Goal: Task Accomplishment & Management: Complete application form

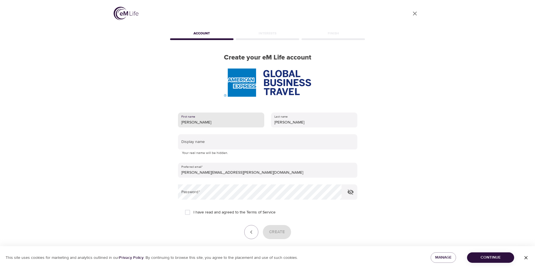
click at [195, 142] on input "text" at bounding box center [267, 141] width 179 height 15
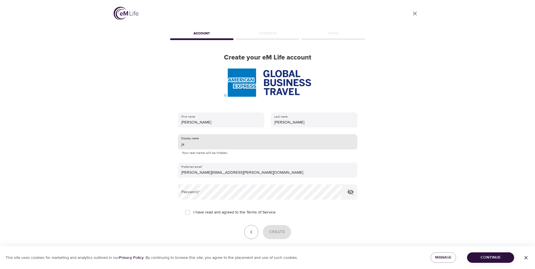
drag, startPoint x: 0, startPoint y: 0, endPoint x: 175, endPoint y: 143, distance: 225.8
click at [175, 143] on div "First name JACQUELINE Last name TANNER Display name ja Your real name will be h…" at bounding box center [267, 183] width 197 height 160
type input "JACQ"
click at [186, 214] on input "I have read and agreed to the Terms of Service" at bounding box center [188, 212] width 12 height 12
checkbox input "true"
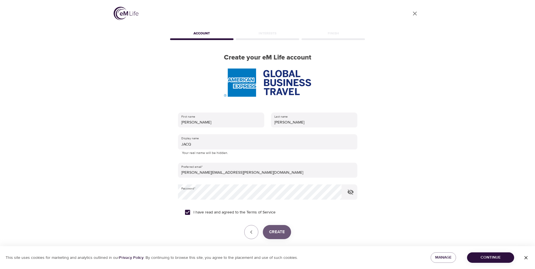
click at [278, 232] on span "Create" at bounding box center [277, 231] width 16 height 7
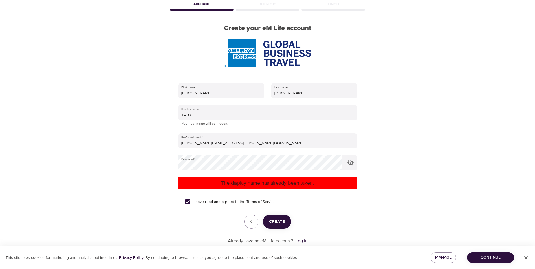
scroll to position [43, 0]
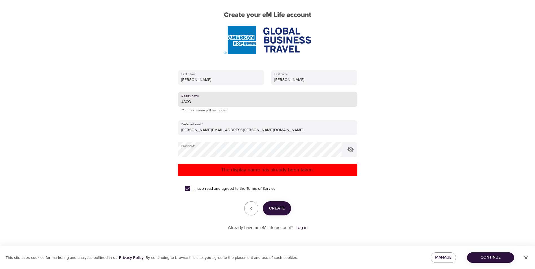
click at [193, 98] on input "JACQ" at bounding box center [267, 99] width 179 height 15
drag, startPoint x: 191, startPoint y: 101, endPoint x: 216, endPoint y: 103, distance: 25.2
click at [216, 103] on input "JACQUIE" at bounding box center [267, 99] width 179 height 15
type input "JACQTAN"
click at [273, 208] on span "Create" at bounding box center [277, 208] width 16 height 7
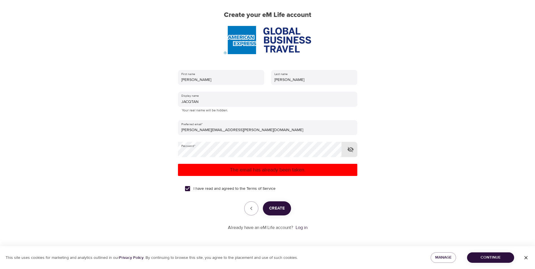
click at [349, 149] on icon "button" at bounding box center [350, 149] width 7 height 7
click at [275, 210] on span "Create" at bounding box center [277, 208] width 16 height 7
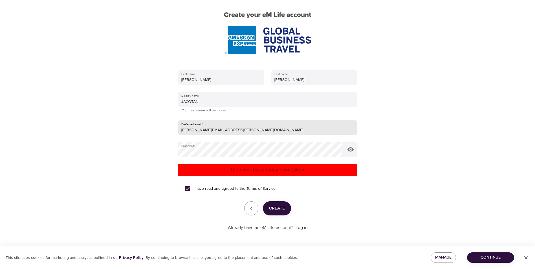
drag, startPoint x: 243, startPoint y: 130, endPoint x: 145, endPoint y: 116, distance: 99.7
click at [145, 116] on div "User Profile Account Interests Finish Create your eM Life account First name JA…" at bounding box center [267, 91] width 321 height 269
type input "jtanner0430@gmail.com"
click at [275, 210] on span "Create" at bounding box center [277, 208] width 16 height 7
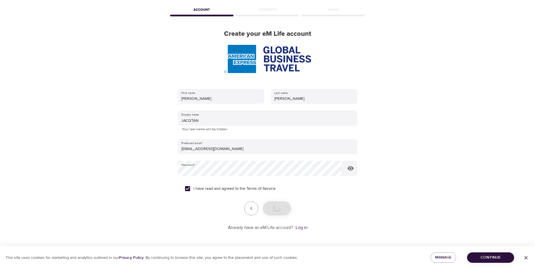
scroll to position [24, 0]
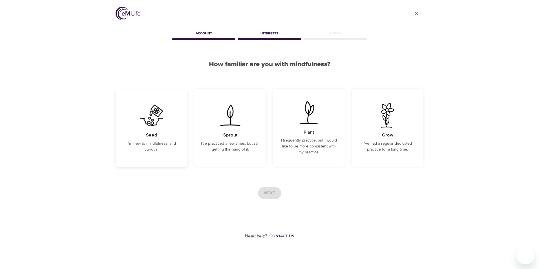
click at [155, 134] on h5 "Seed" at bounding box center [151, 135] width 11 height 6
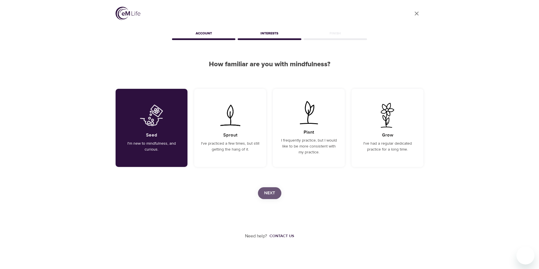
click at [275, 196] on button "Next" at bounding box center [269, 193] width 23 height 12
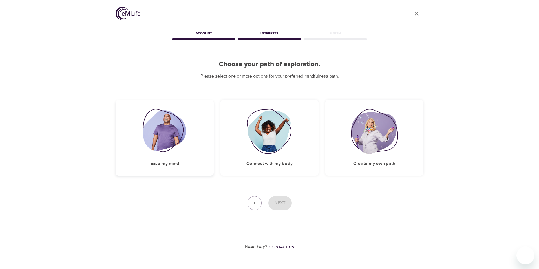
click at [166, 147] on img at bounding box center [165, 131] width 44 height 45
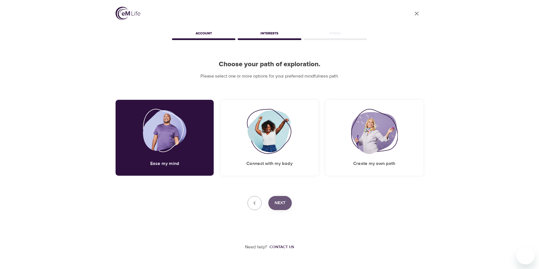
click at [281, 200] on span "Next" at bounding box center [280, 202] width 11 height 7
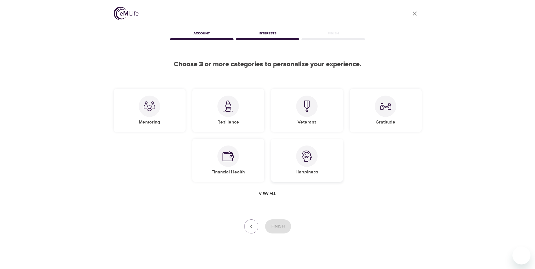
click at [304, 162] on div at bounding box center [306, 155] width 21 height 21
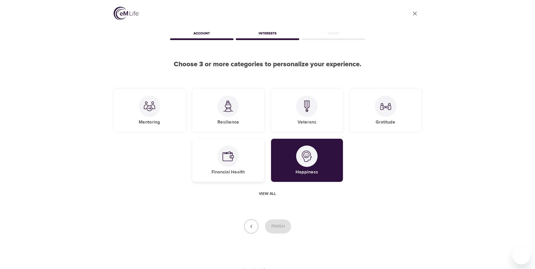
click at [237, 165] on div "Financial Health" at bounding box center [228, 160] width 72 height 43
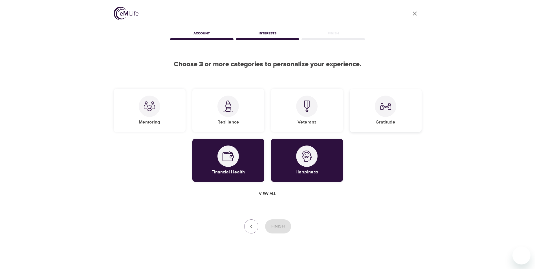
click at [387, 111] on img at bounding box center [385, 106] width 11 height 11
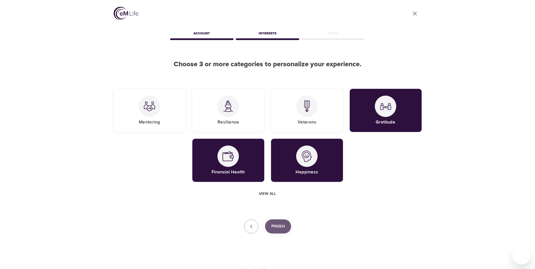
click at [282, 226] on span "Finish" at bounding box center [278, 226] width 14 height 7
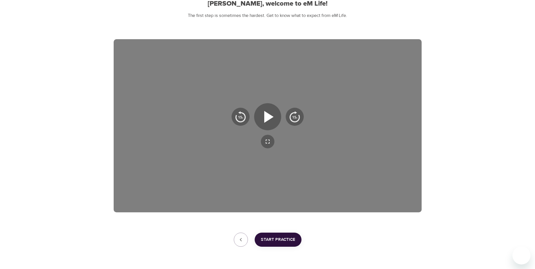
scroll to position [79, 0]
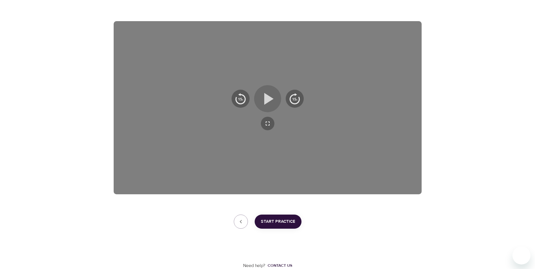
click at [266, 99] on icon "button" at bounding box center [268, 99] width 9 height 12
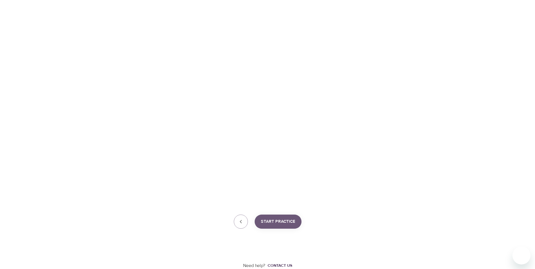
click at [279, 222] on span "Start Practice" at bounding box center [278, 221] width 34 height 7
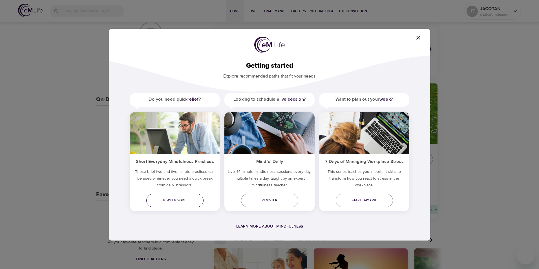
click at [176, 202] on span "Play episode" at bounding box center [175, 200] width 48 height 6
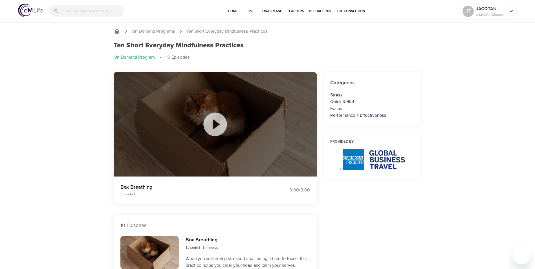
click at [218, 123] on icon at bounding box center [215, 124] width 28 height 28
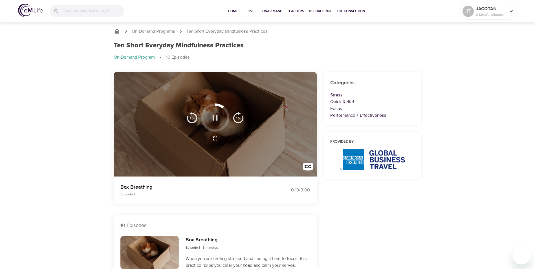
click at [213, 118] on icon "button" at bounding box center [215, 118] width 5 height 6
